Goal: Information Seeking & Learning: Learn about a topic

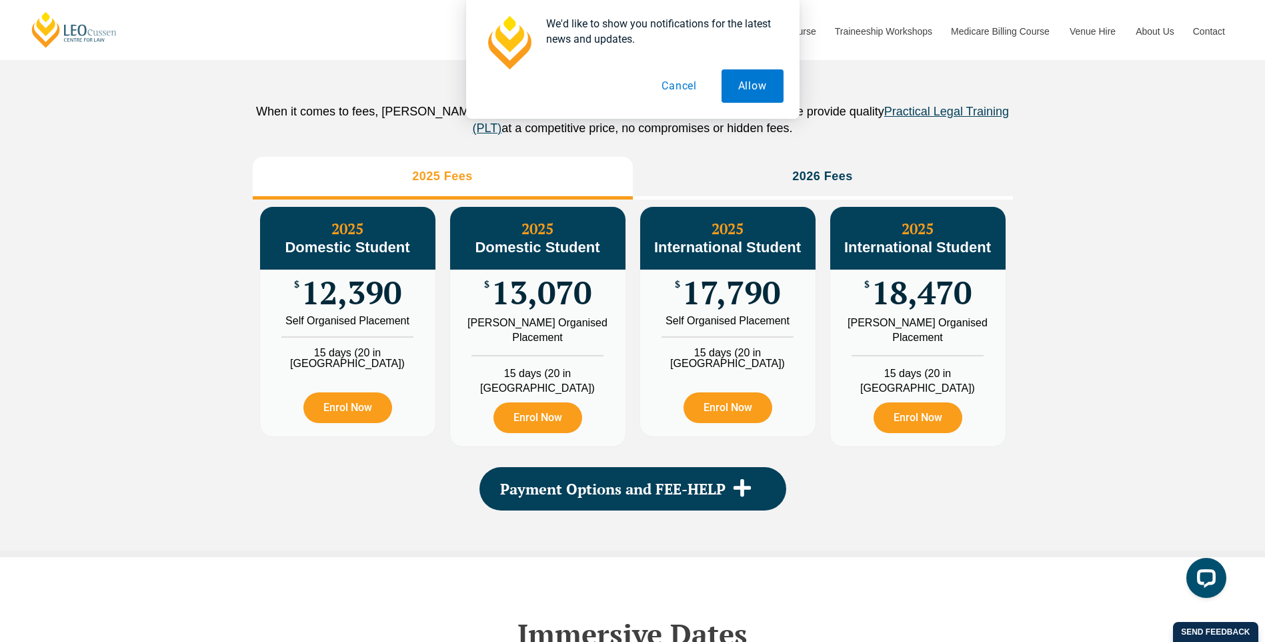
click at [684, 89] on button "Cancel" at bounding box center [679, 85] width 69 height 33
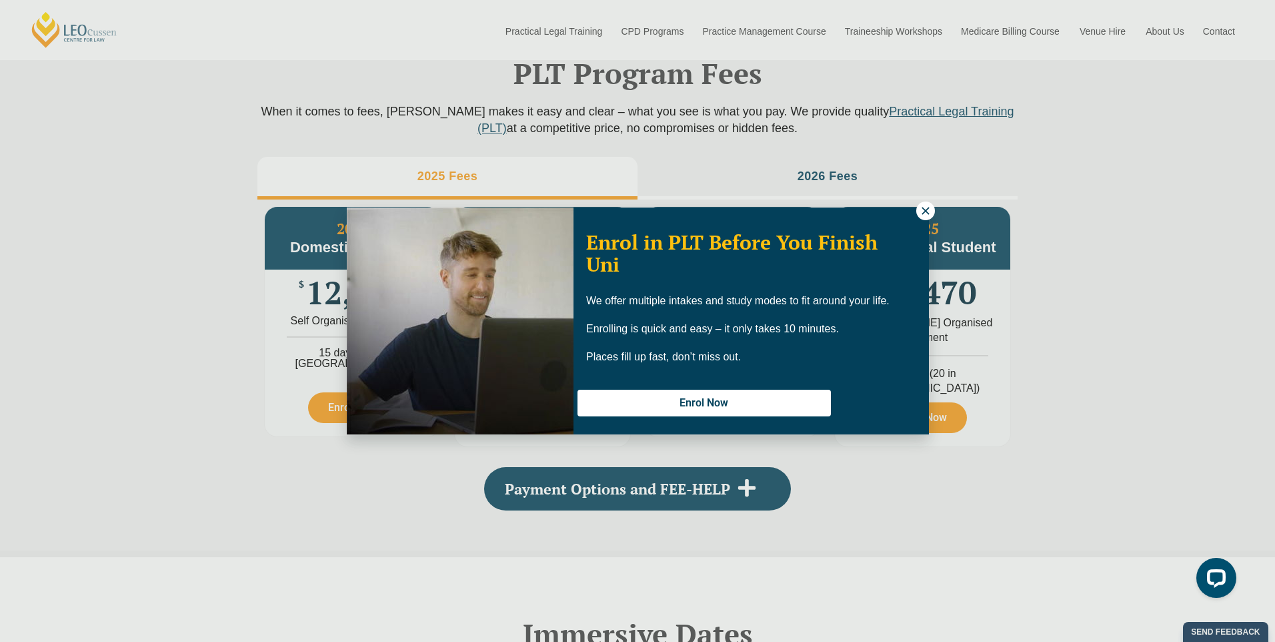
click at [923, 207] on icon at bounding box center [926, 211] width 12 height 12
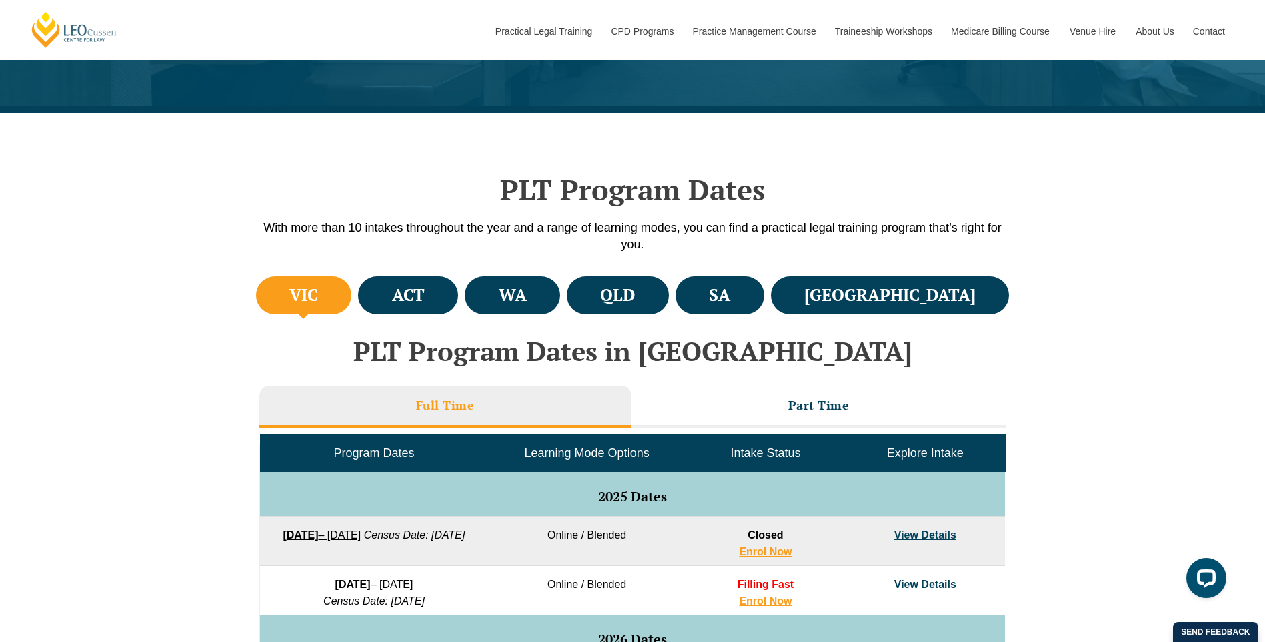
scroll to position [284, 0]
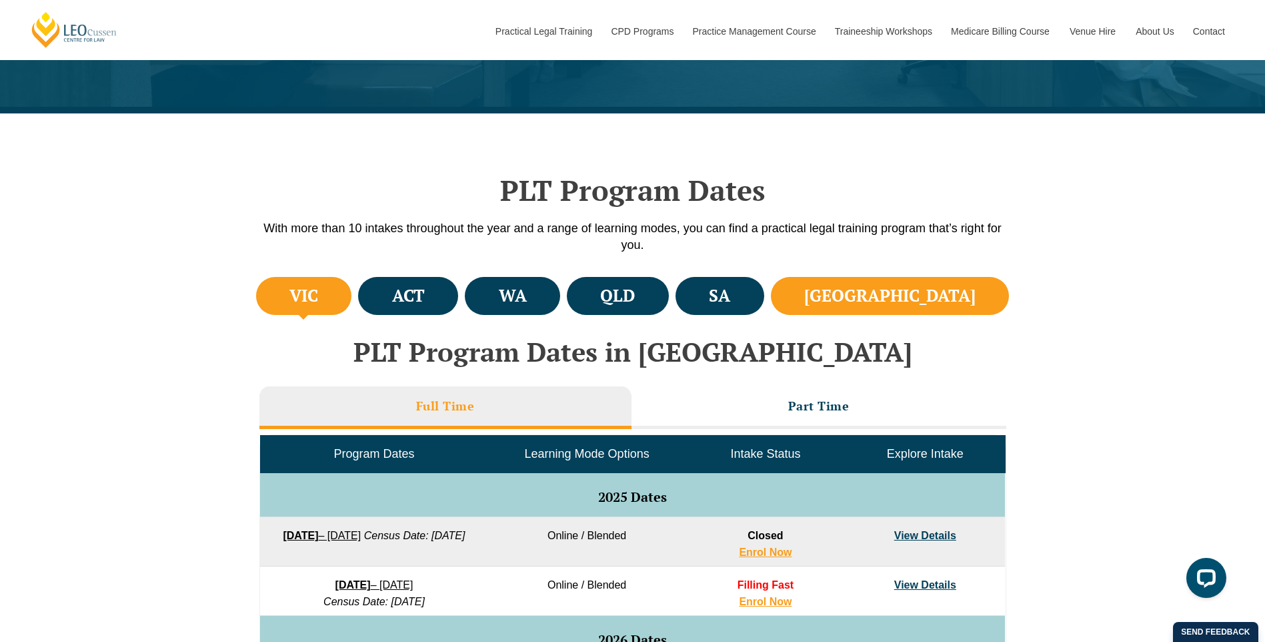
click at [954, 308] on li "[GEOGRAPHIC_DATA]" at bounding box center [890, 296] width 239 height 38
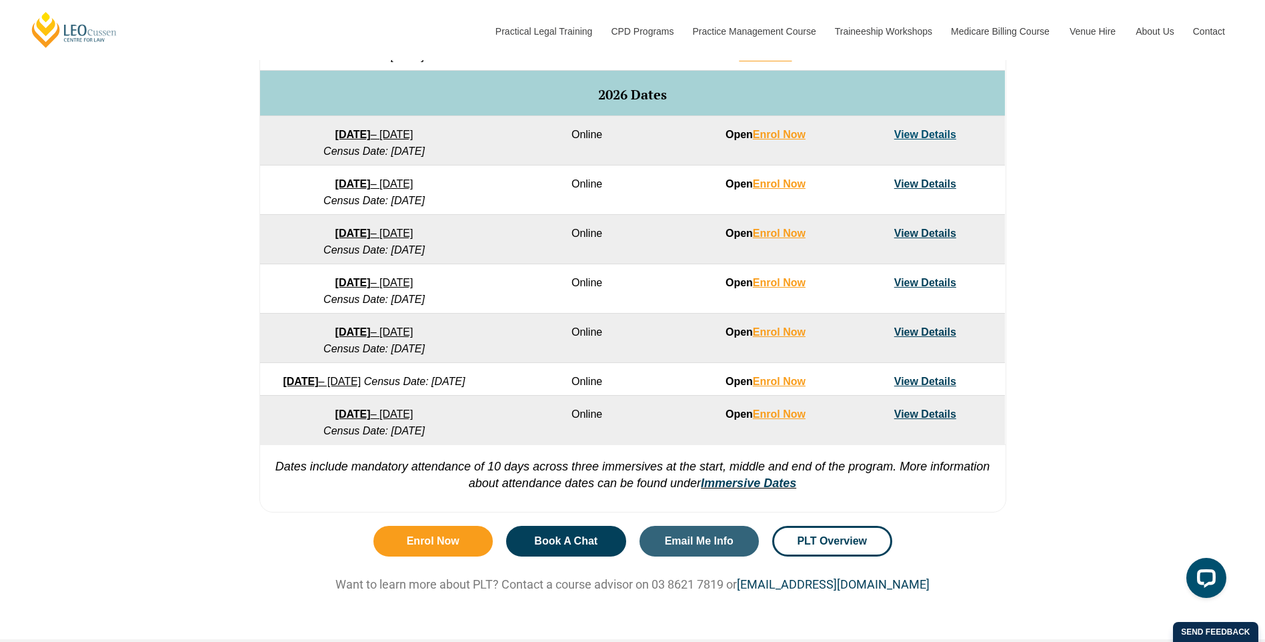
scroll to position [684, 0]
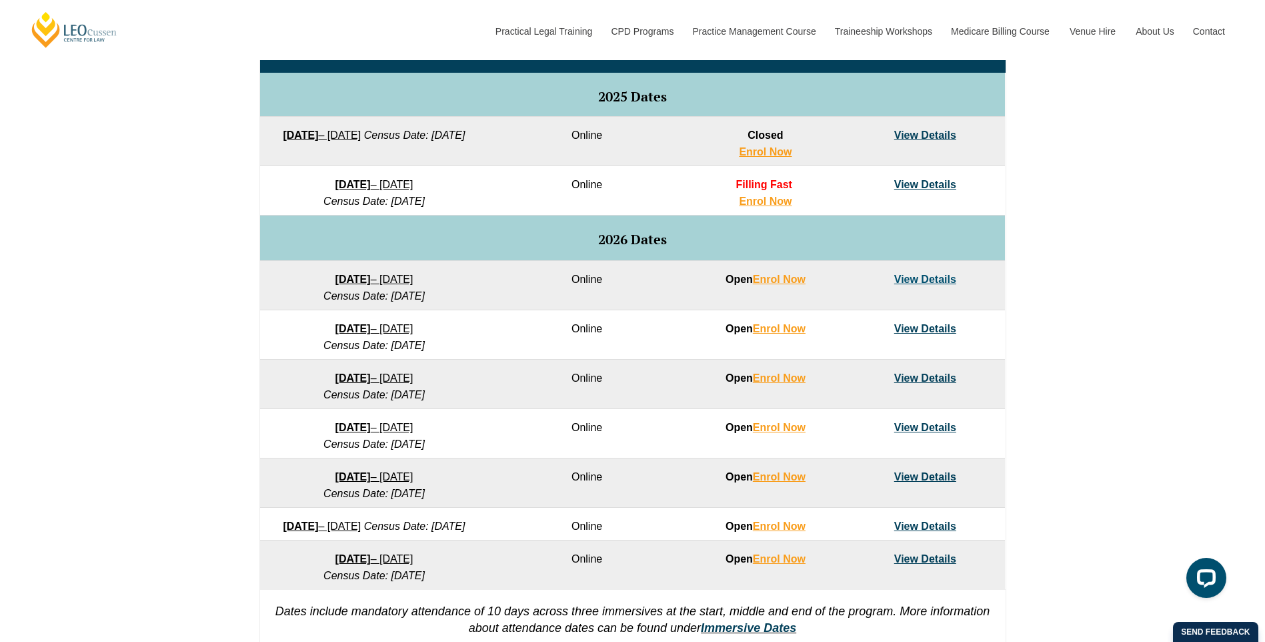
click at [930, 426] on link "View Details" at bounding box center [925, 427] width 62 height 11
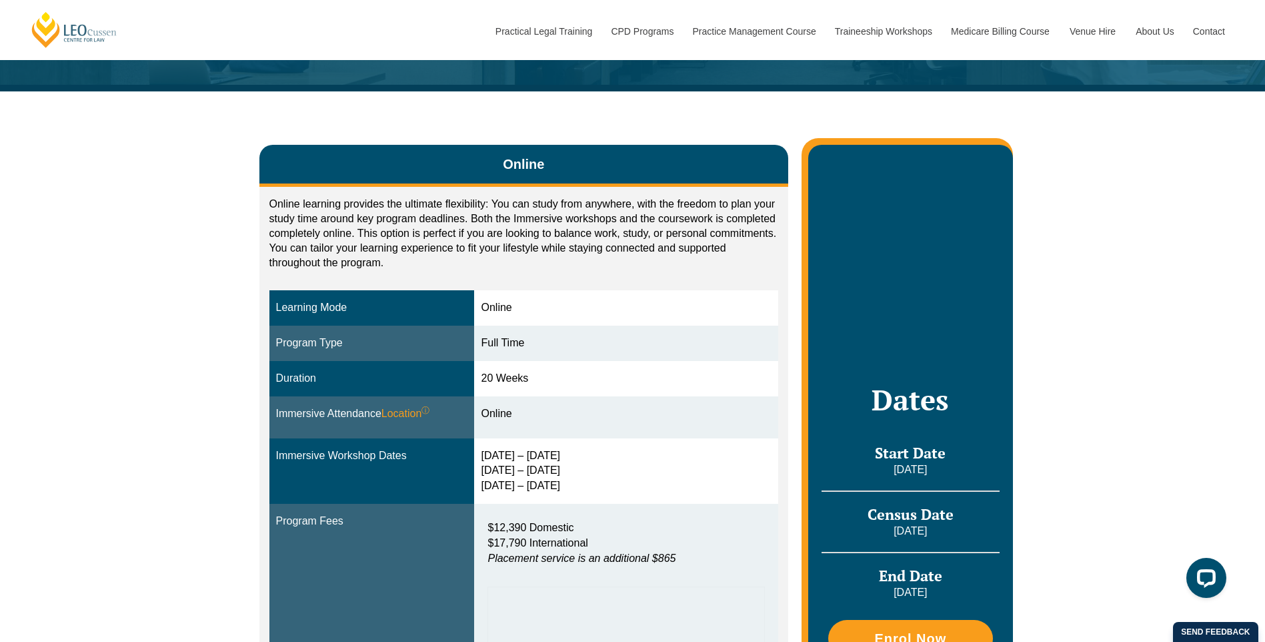
scroll to position [267, 0]
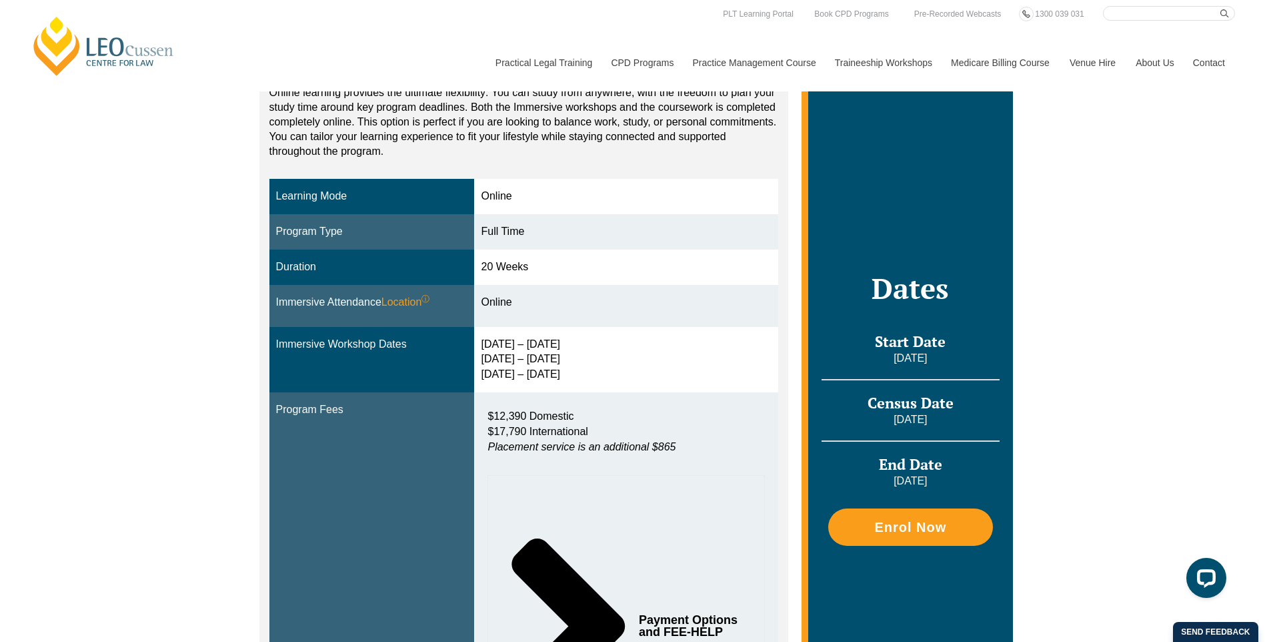
click at [750, 478] on div "Payment Options and FEE-HELP" at bounding box center [626, 626] width 277 height 302
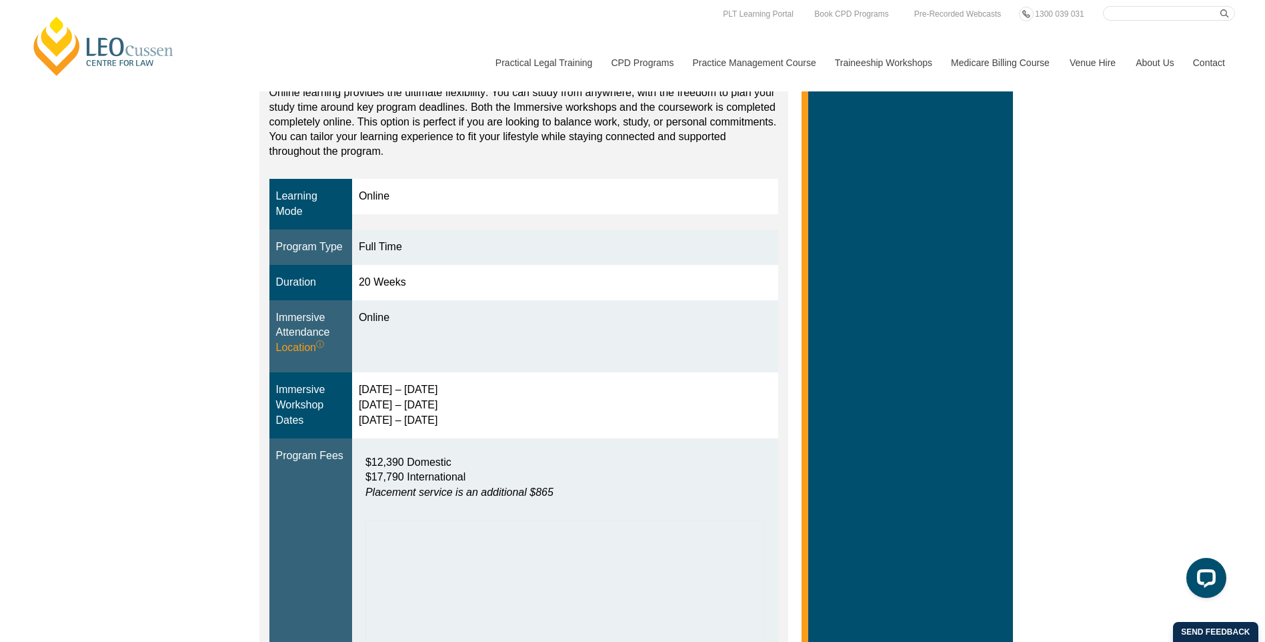
click at [746, 471] on p "$12,390 Domestic $17,790 International Placement service is an additional $865" at bounding box center [566, 478] width 400 height 46
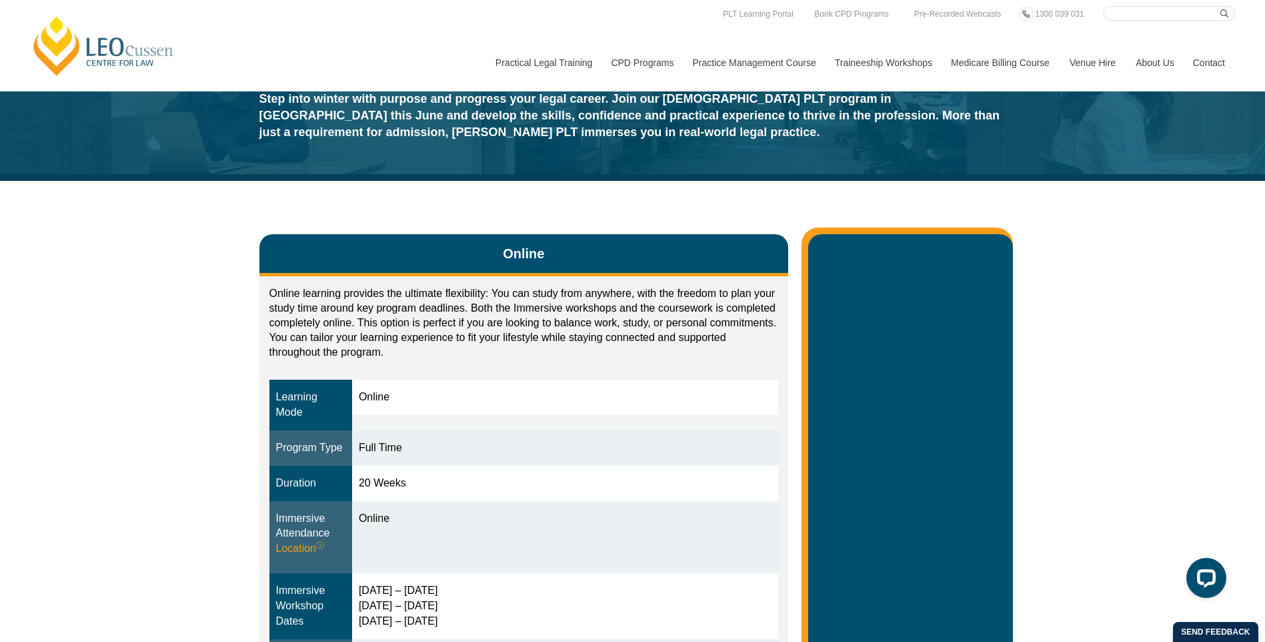
scroll to position [0, 0]
